Goal: Task Accomplishment & Management: Use online tool/utility

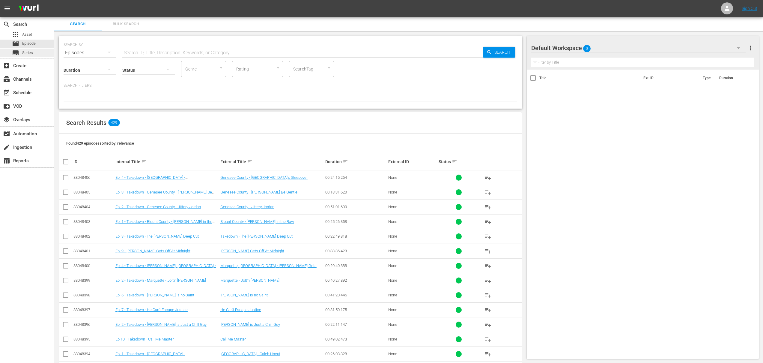
click at [28, 55] on span "Series" at bounding box center [27, 53] width 11 height 6
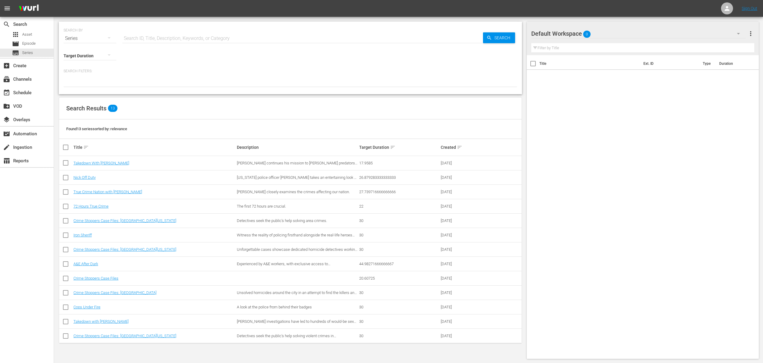
click at [91, 309] on td "Cops Under Fire" at bounding box center [154, 307] width 163 height 14
click at [89, 306] on link "Cops Under Fire" at bounding box center [86, 307] width 27 height 4
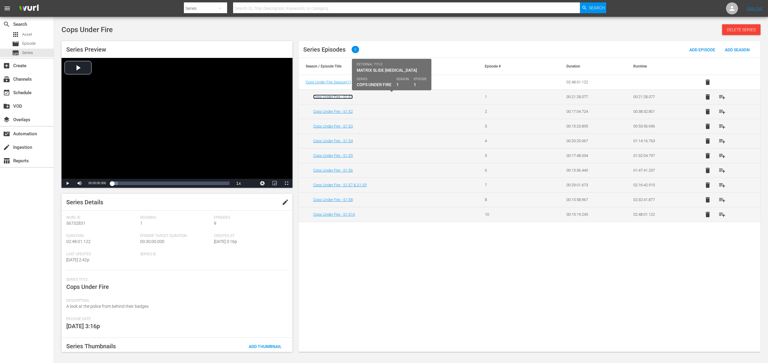
click at [331, 96] on link "Cops Under Fire - S1 E1" at bounding box center [333, 96] width 40 height 4
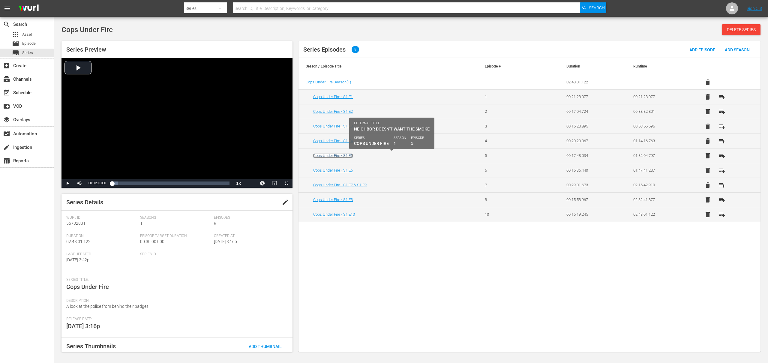
click at [346, 155] on link "Cops Under Fire - S1 E5" at bounding box center [333, 155] width 40 height 4
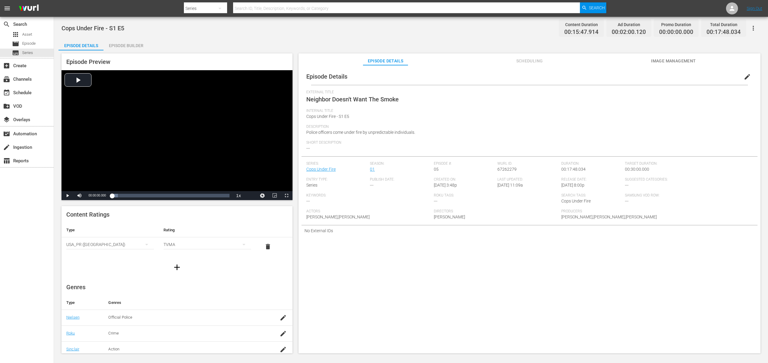
click at [118, 44] on div "Episode Builder" at bounding box center [125, 45] width 45 height 14
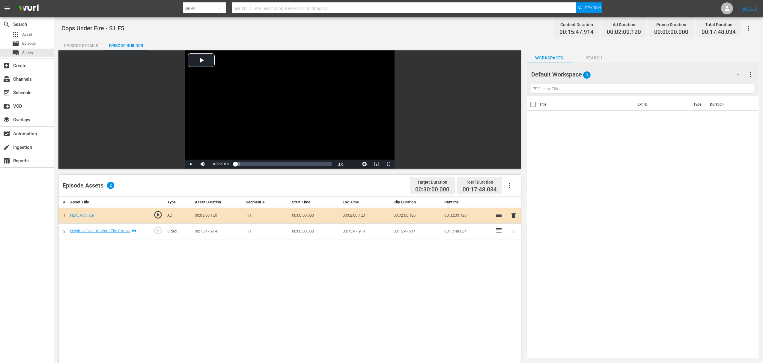
click at [90, 44] on div "Episode Details" at bounding box center [80, 45] width 45 height 14
